Goal: Task Accomplishment & Management: Use online tool/utility

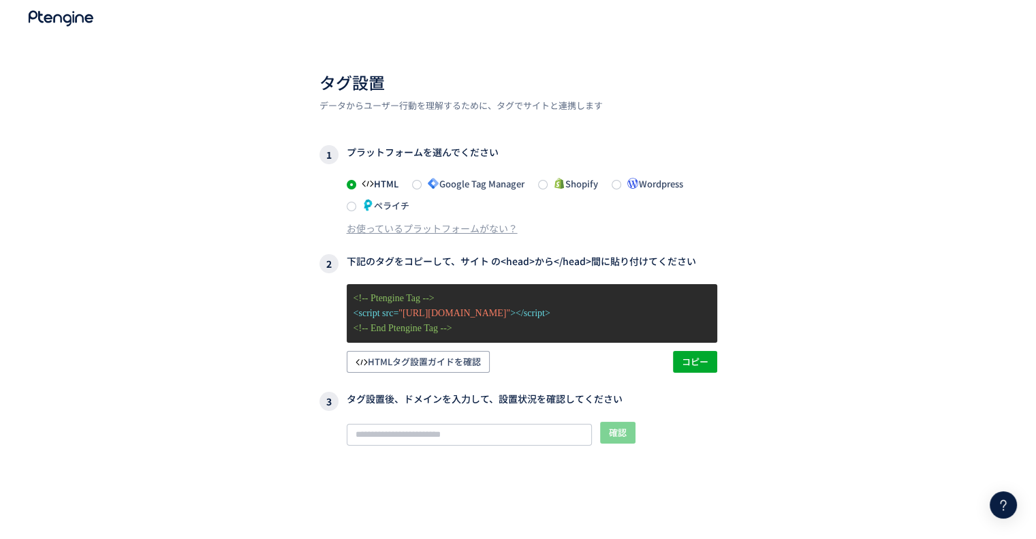
click at [815, 440] on div "タグ設置 データからユーザー行動を理解するために、タグでサイトと連携します 1 プラットフォームを選んでください HTML Google Tag Manage…" at bounding box center [518, 305] width 1036 height 610
click at [60, 16] on use at bounding box center [61, 19] width 65 height 16
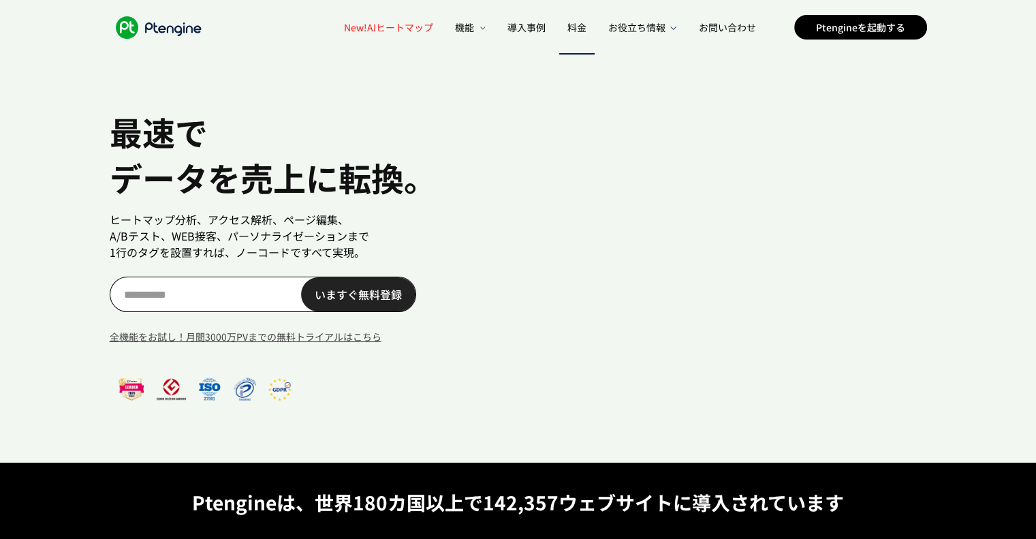
click at [578, 29] on span "料金" at bounding box center [577, 27] width 19 height 14
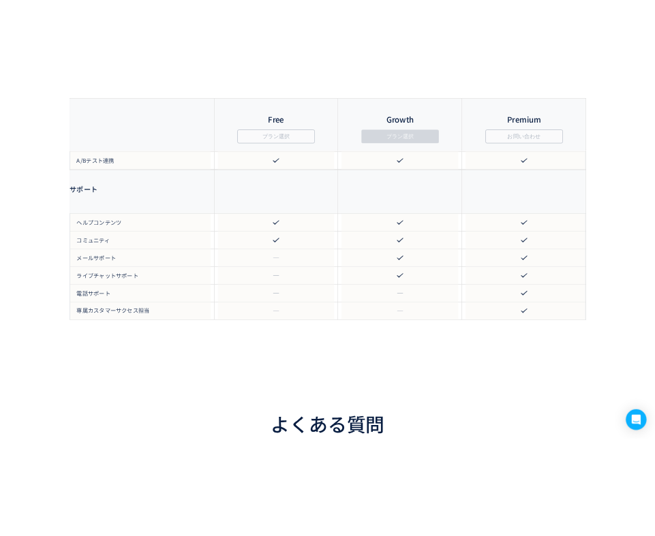
scroll to position [2385, 0]
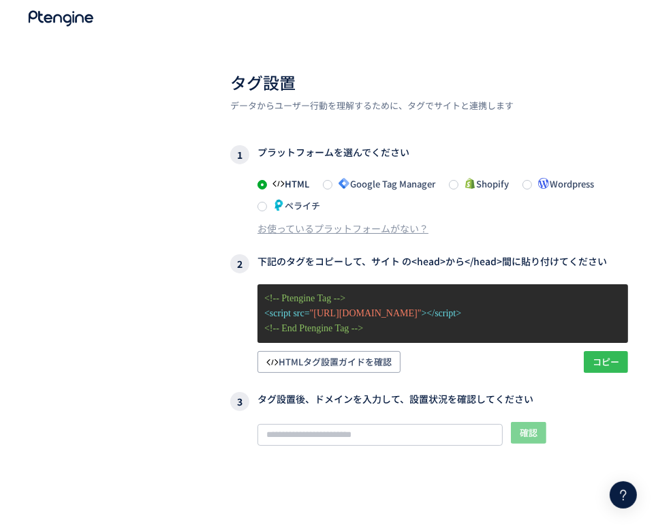
click at [600, 362] on span "コピー" at bounding box center [606, 362] width 27 height 22
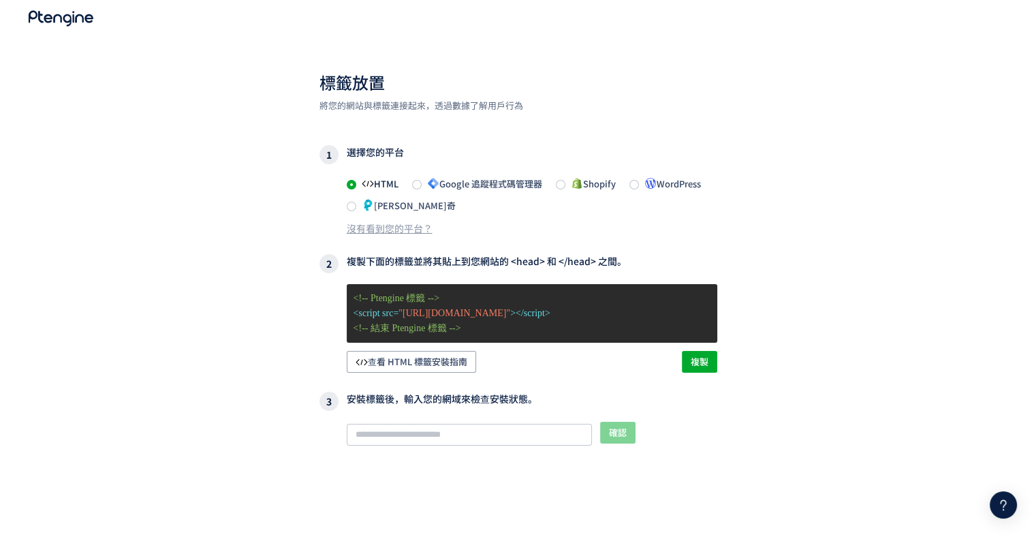
drag, startPoint x: 251, startPoint y: 321, endPoint x: 192, endPoint y: 223, distance: 114.3
click at [192, 223] on div "標籤放置 將您的網站與標籤連接起來，透過數據了解用戶行為 1 選擇您的平台 HTML Google 追蹤程式碼管理器 Shopify WordPress 佩拉…" at bounding box center [518, 305] width 1036 height 610
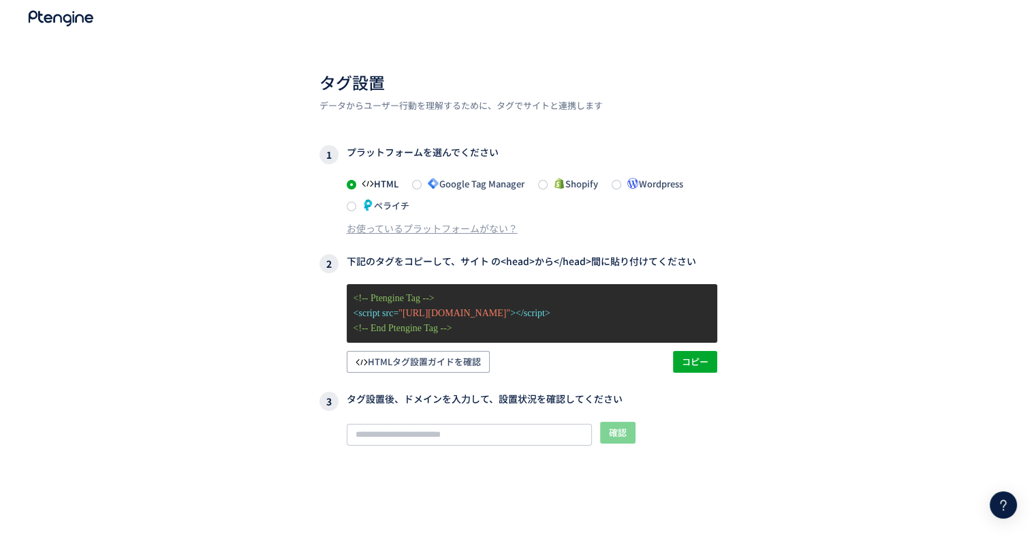
click at [656, 196] on div "タグ設置 データからユーザー行動を理解するために、タグでサイトと連携します 1 プラットフォームを選んでください HTML Google Tag Manage…" at bounding box center [518, 305] width 1036 height 610
click at [423, 438] on input "text" at bounding box center [469, 435] width 245 height 22
paste input "**********"
type input "**********"
click at [623, 431] on span "確認" at bounding box center [618, 433] width 18 height 22
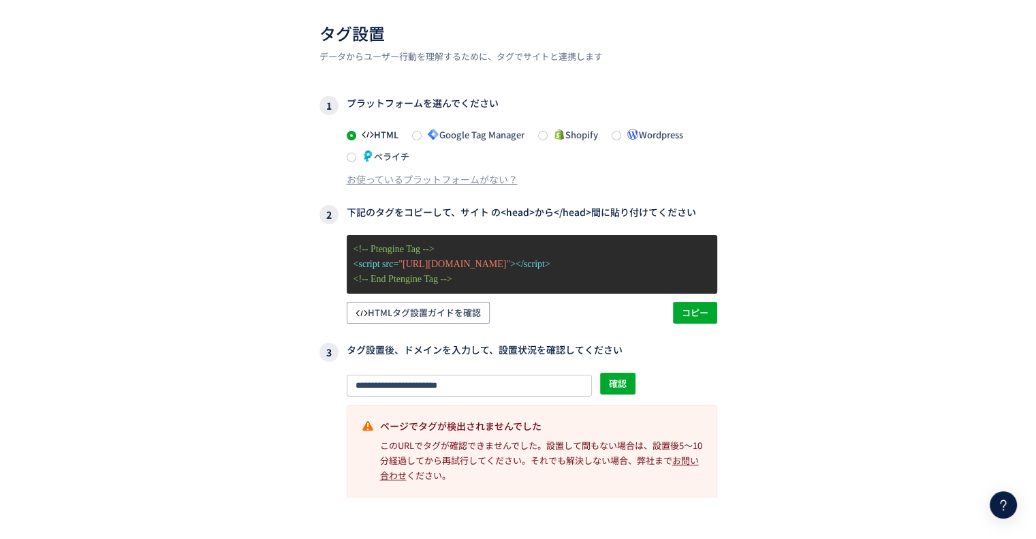
scroll to position [71, 0]
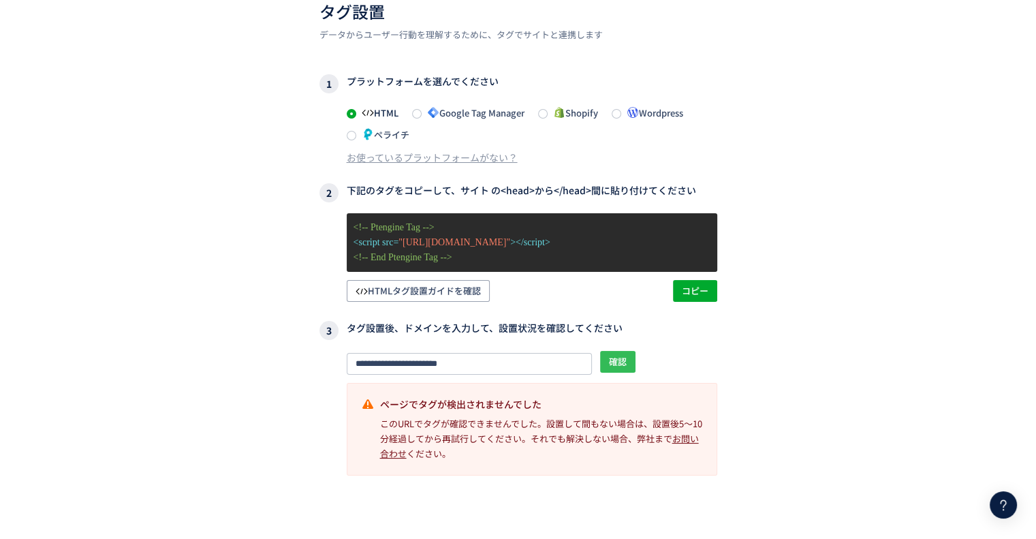
click at [621, 367] on span "確認" at bounding box center [618, 362] width 18 height 22
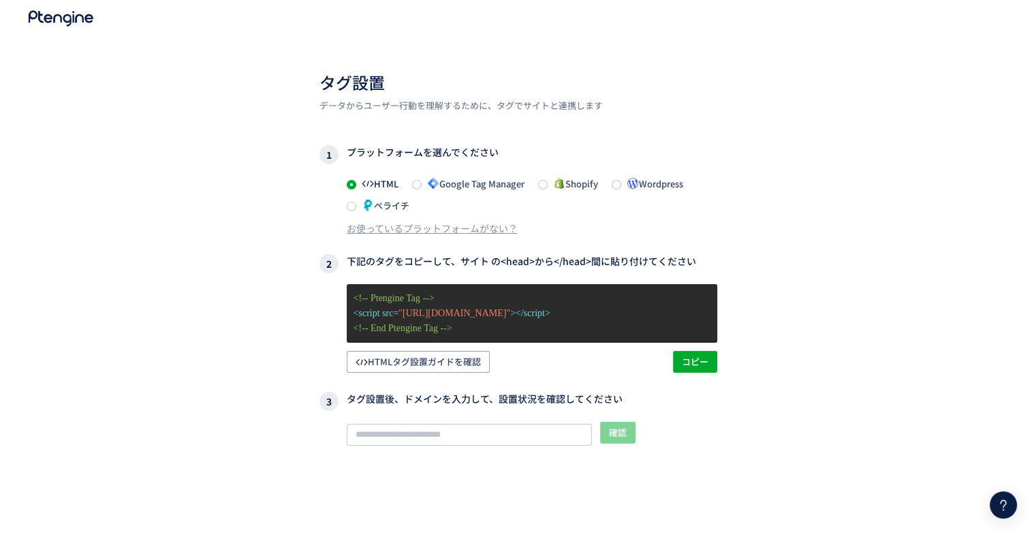
click at [59, 22] on icon at bounding box center [61, 18] width 68 height 16
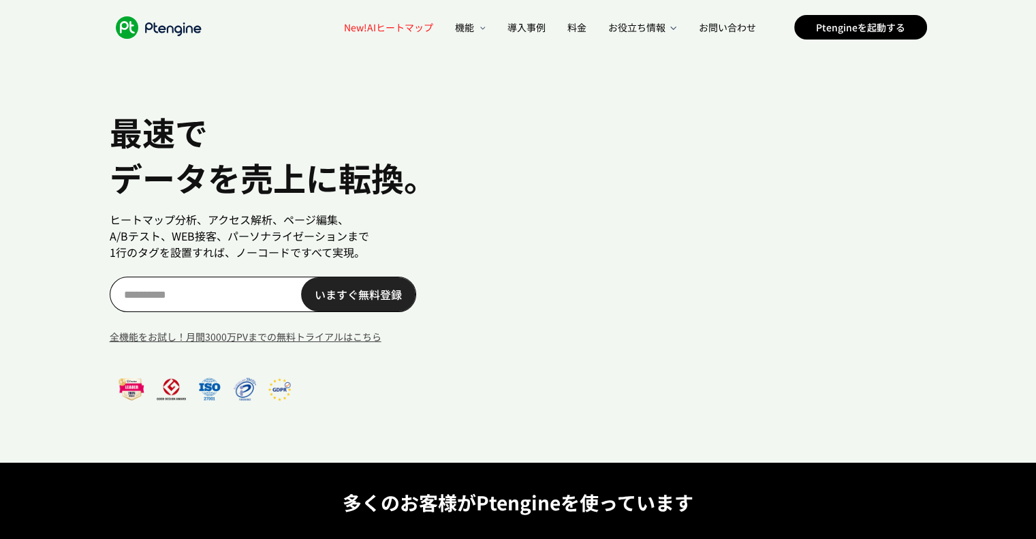
scroll to position [0, 113]
